Goal: Information Seeking & Learning: Learn about a topic

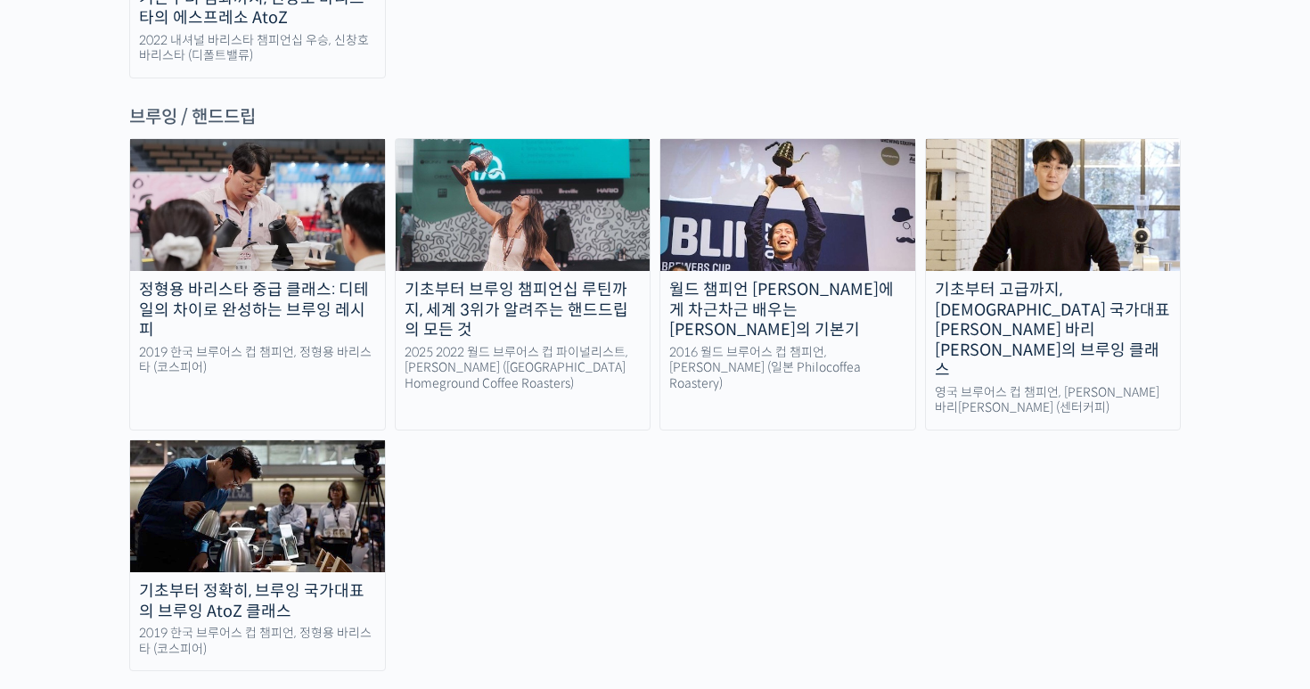
scroll to position [3407, 0]
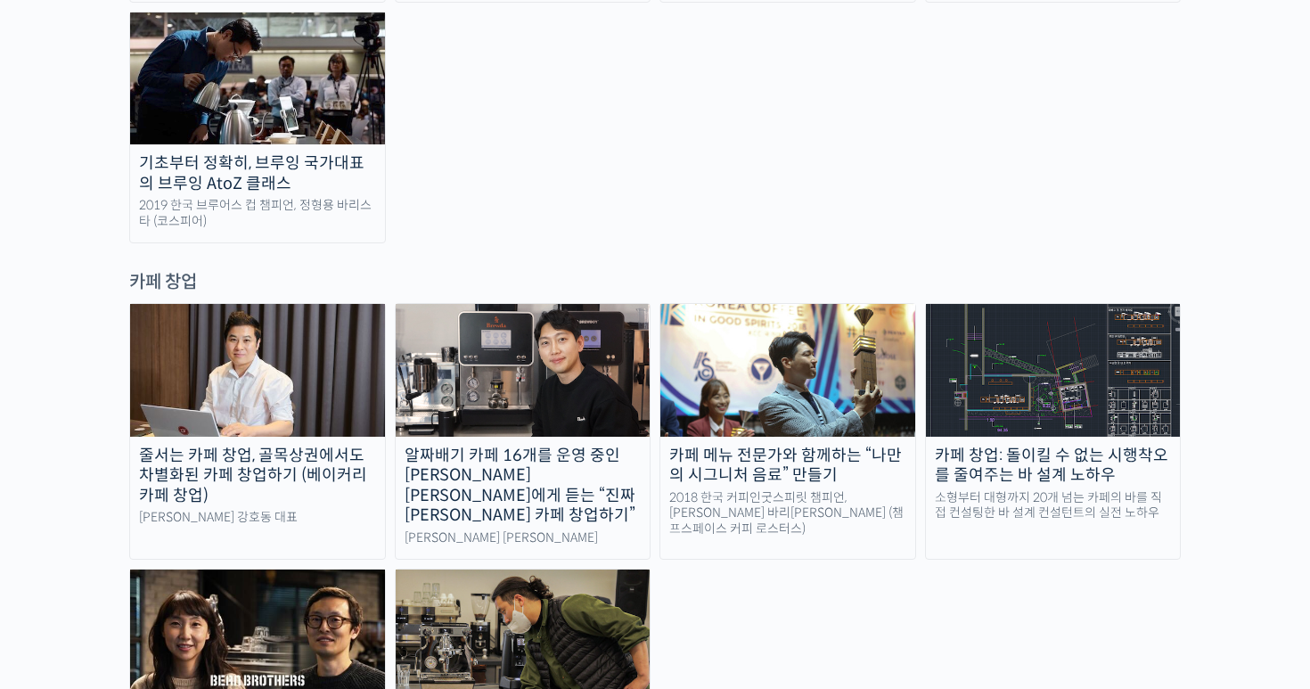
click at [1023, 304] on img at bounding box center [1053, 370] width 255 height 132
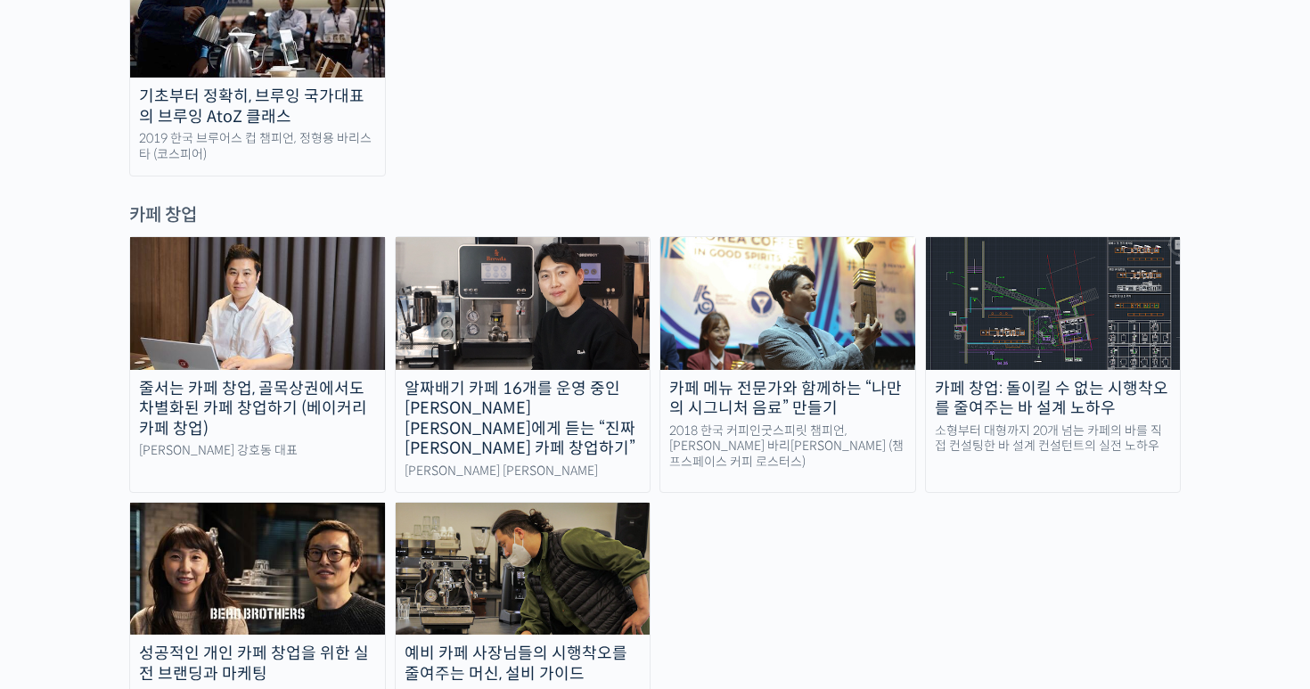
scroll to position [3483, 0]
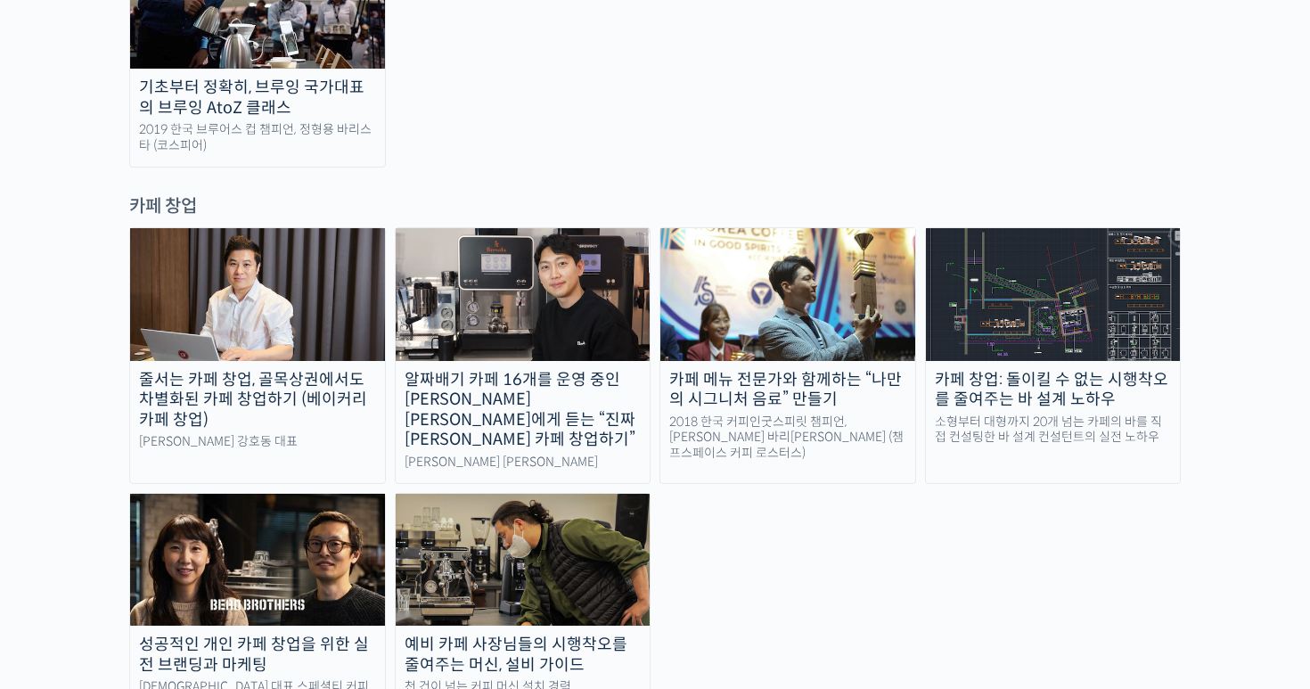
click at [257, 494] on img at bounding box center [257, 560] width 255 height 132
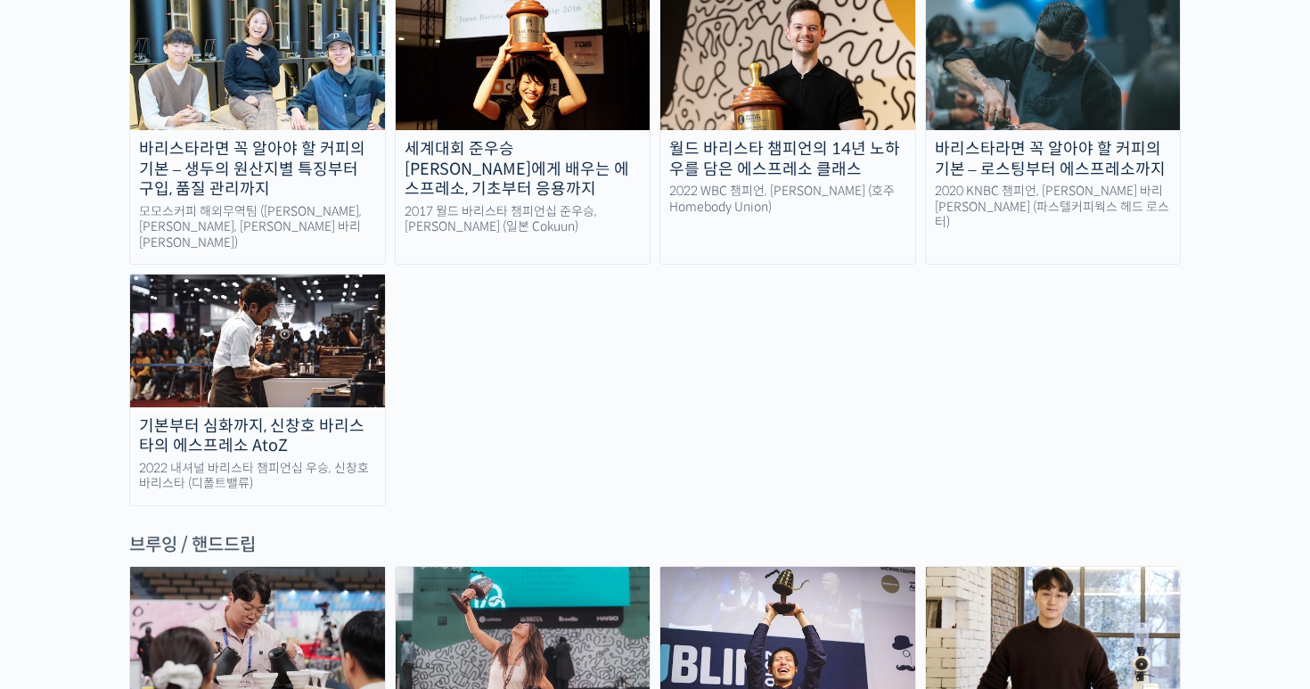
scroll to position [2319, 0]
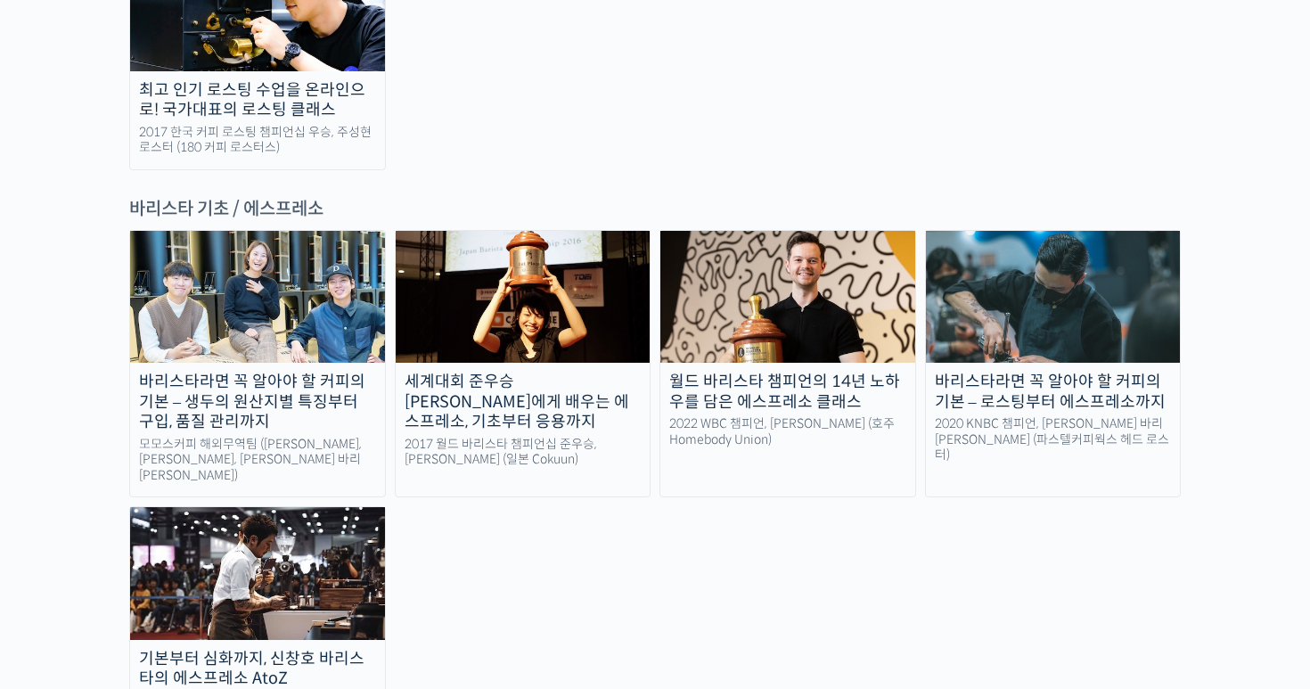
click at [282, 507] on img at bounding box center [257, 573] width 255 height 132
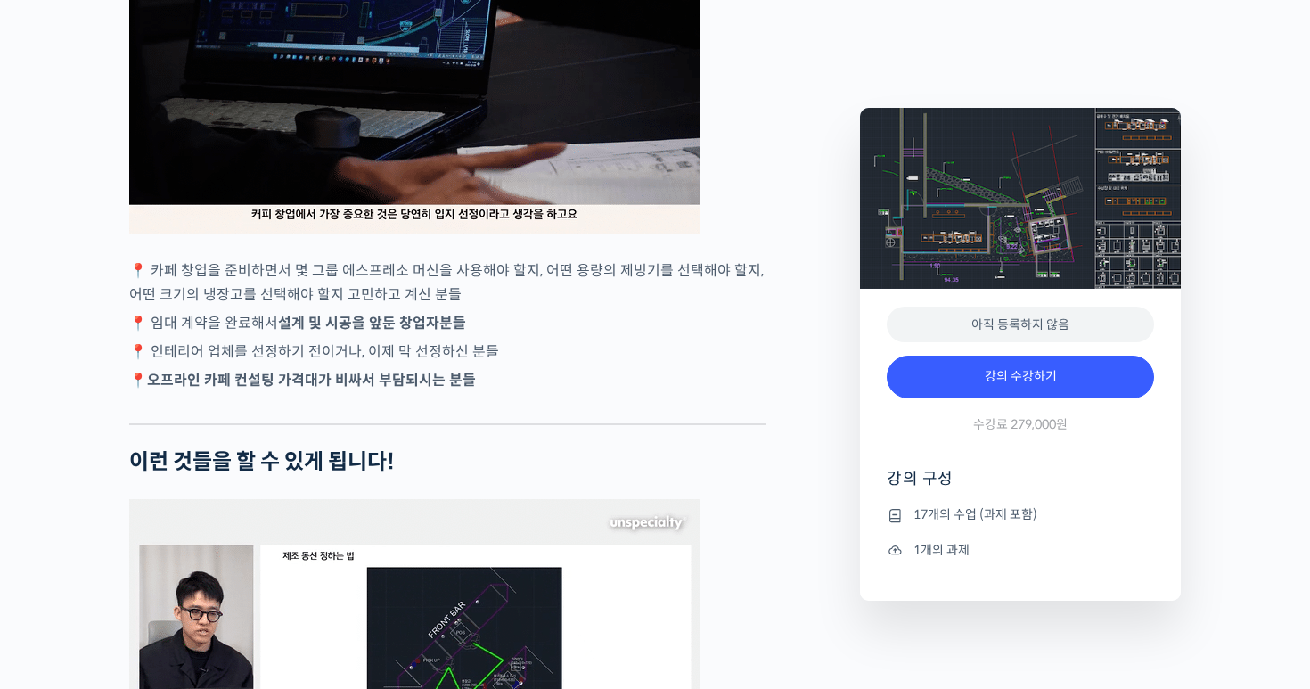
scroll to position [3168, 0]
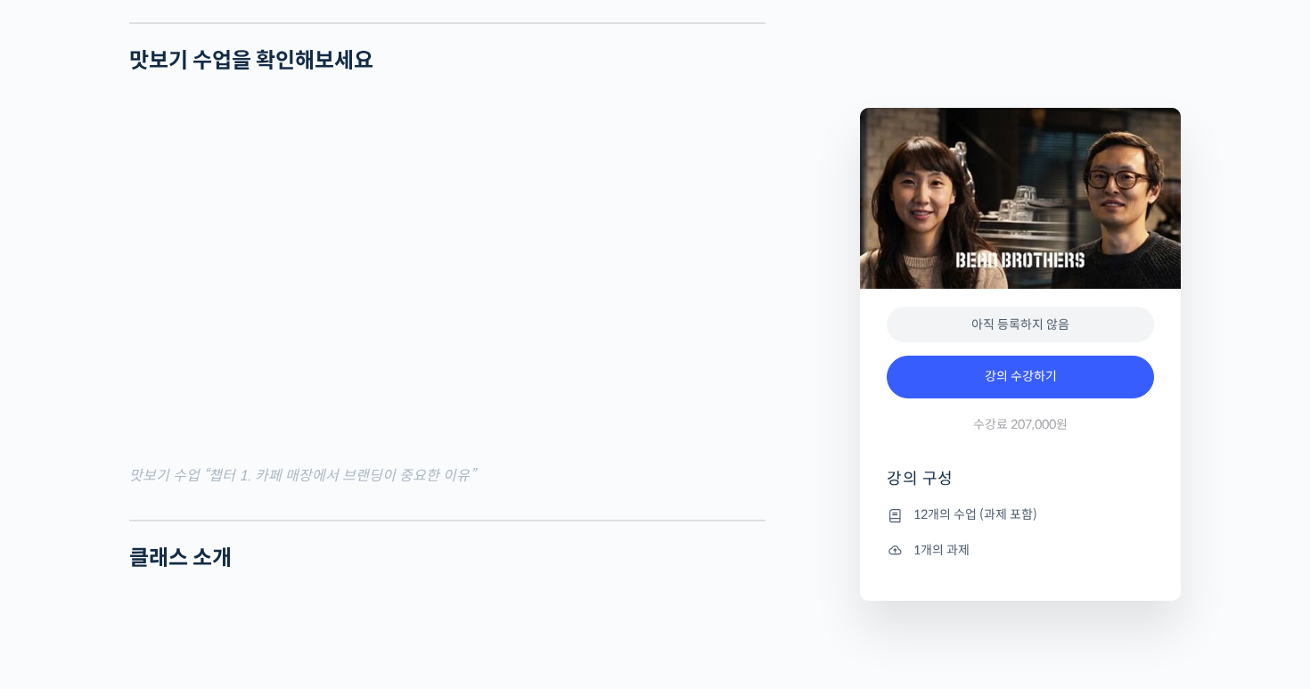
scroll to position [2772, 0]
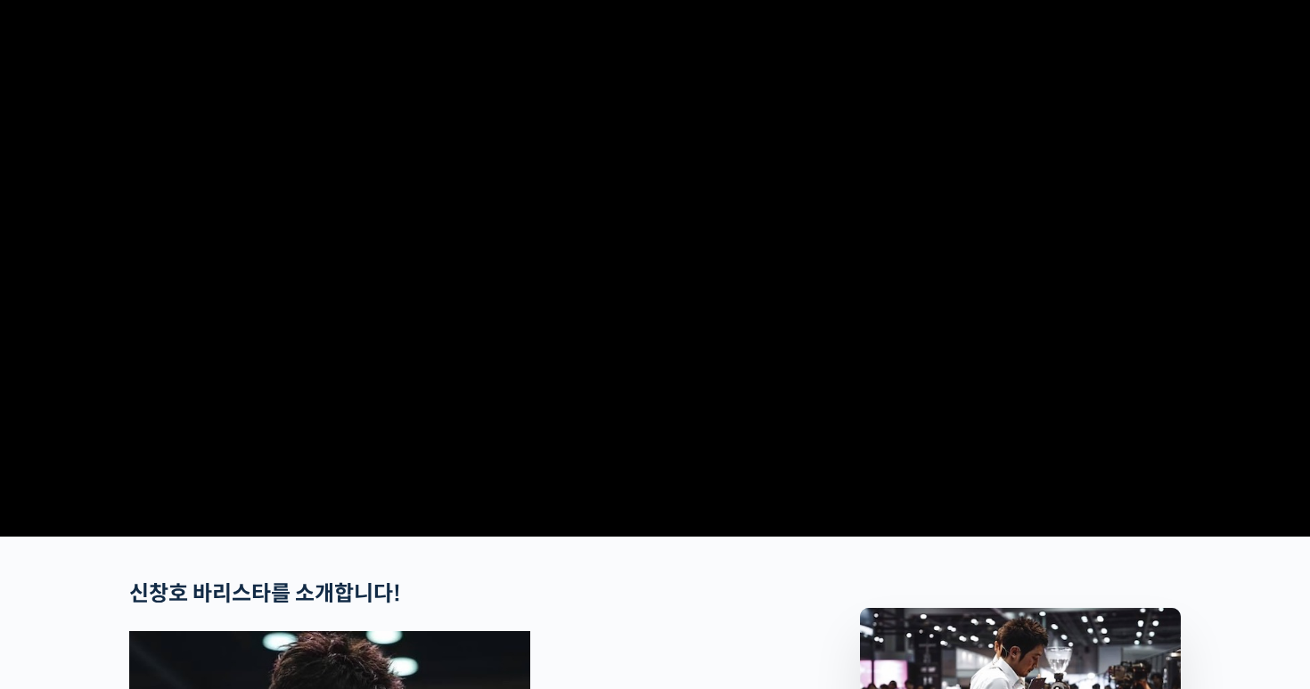
scroll to position [157, 0]
